Goal: Transaction & Acquisition: Purchase product/service

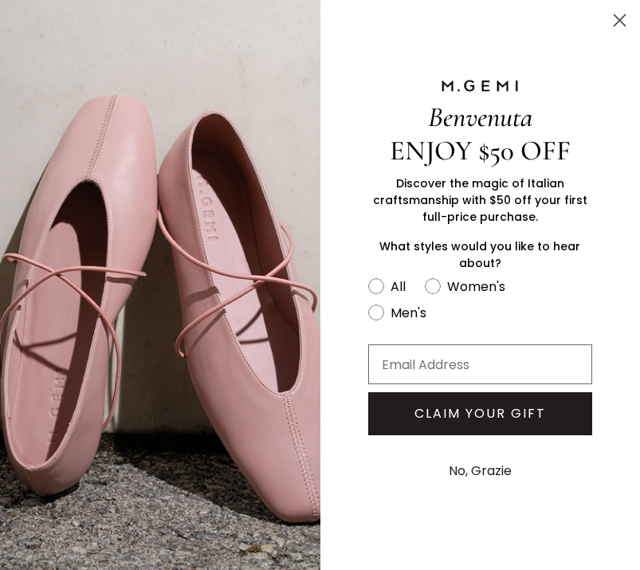
scroll to position [261, 0]
click at [496, 491] on button "No, Grazie" at bounding box center [480, 471] width 79 height 40
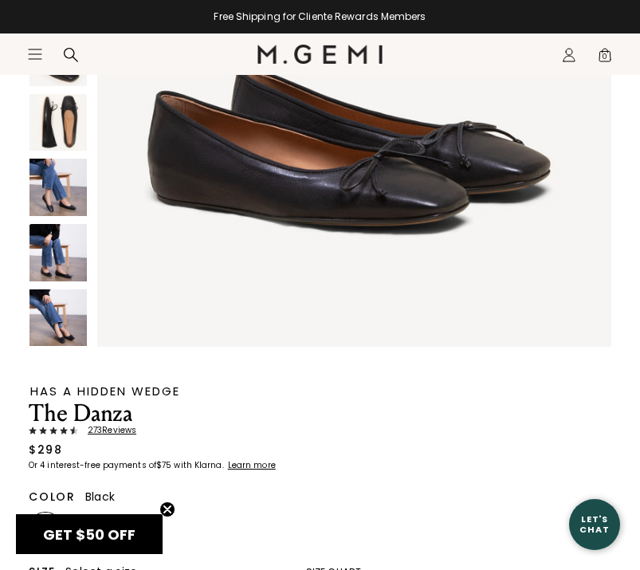
scroll to position [340, 0]
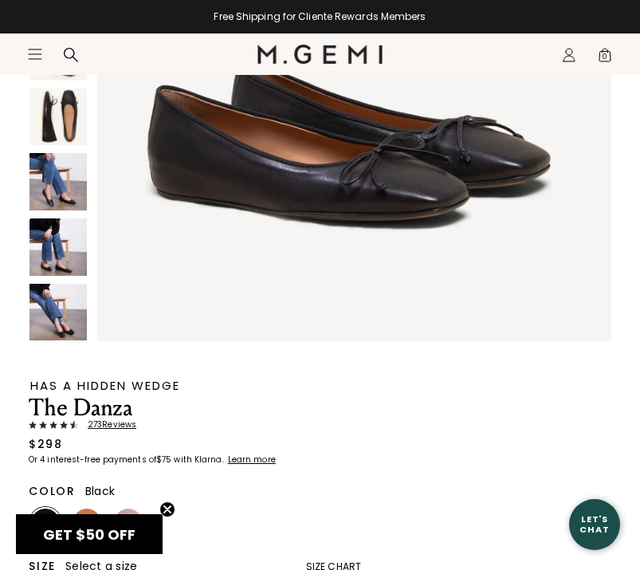
click at [41, 508] on img at bounding box center [45, 522] width 29 height 29
click at [85, 511] on img at bounding box center [87, 522] width 29 height 29
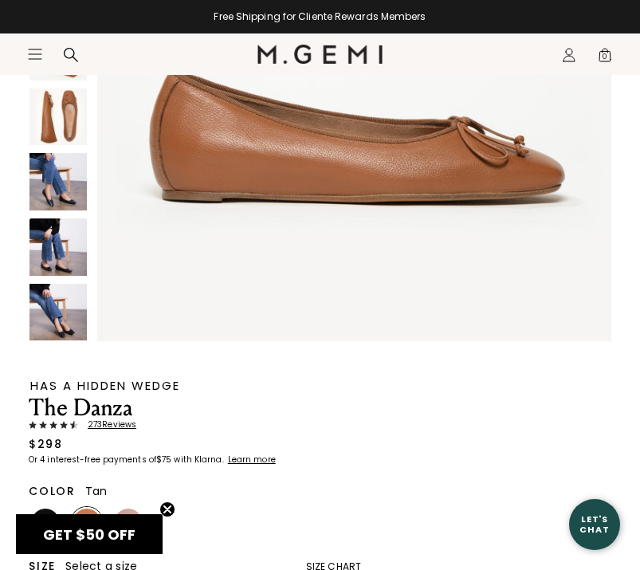
click at [133, 513] on img at bounding box center [128, 522] width 29 height 29
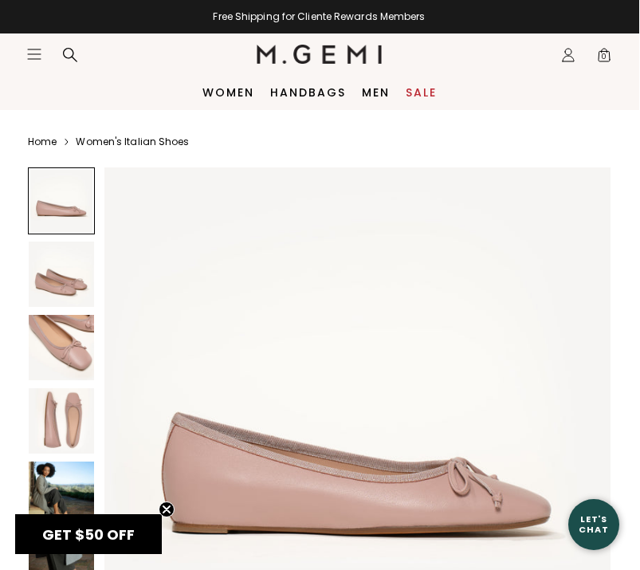
click at [71, 54] on icon at bounding box center [71, 55] width 16 height 16
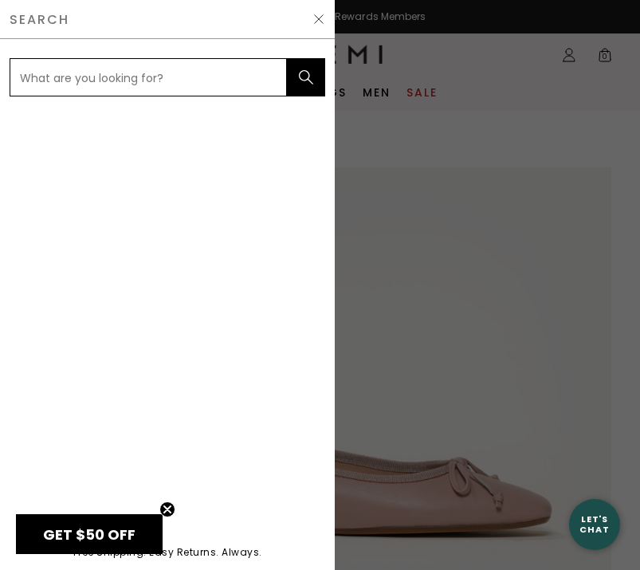
click at [33, 73] on input "text" at bounding box center [148, 77] width 277 height 38
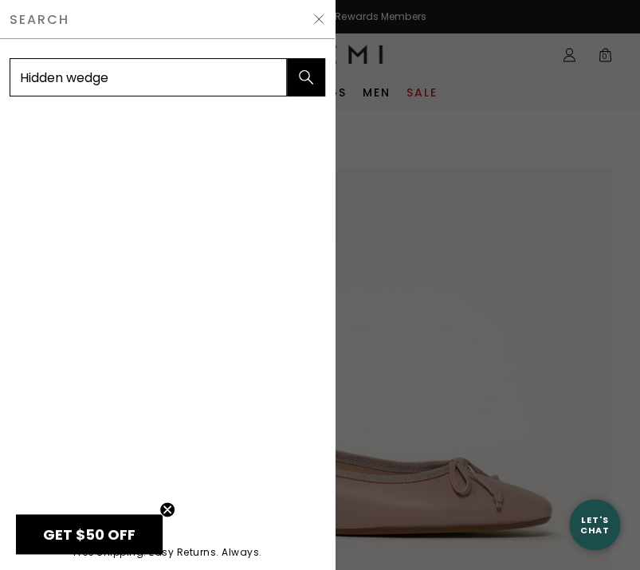
type input "Hidden wedge"
click at [306, 77] on button "submit" at bounding box center [306, 77] width 38 height 38
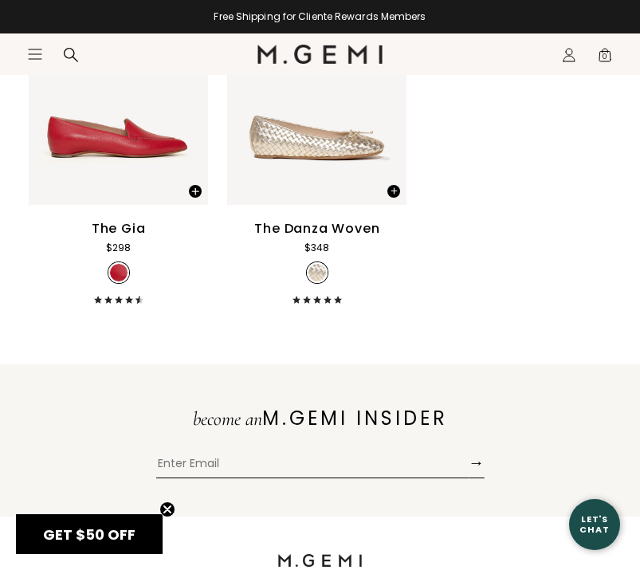
scroll to position [1795, 0]
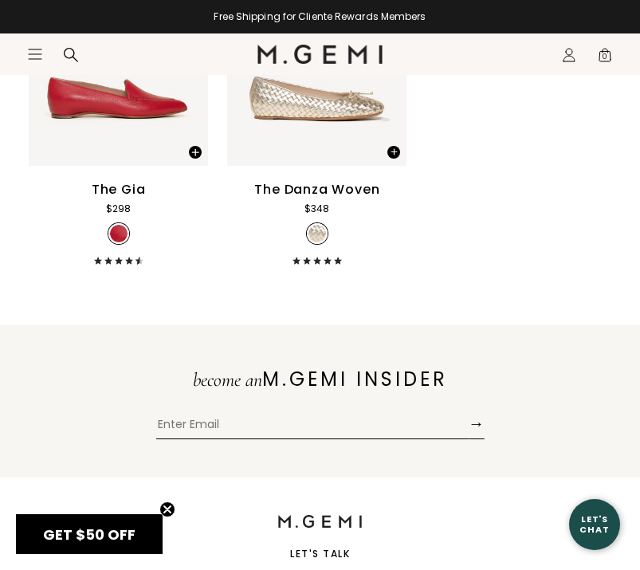
click at [63, 4] on div "Free Shipping for Cliente Rewards Members Use Code FALL20 For 20% Off Your Full…" at bounding box center [320, 16] width 640 height 33
